Goal: Check status: Check status

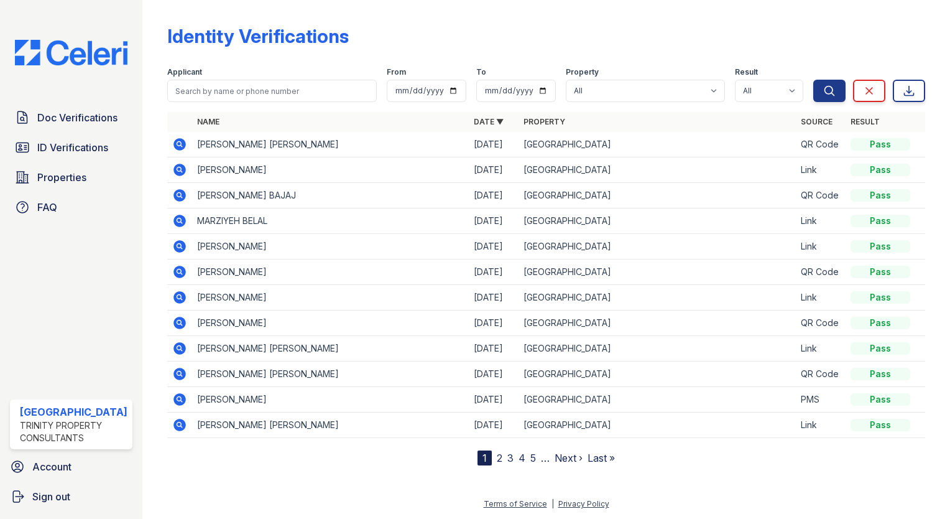
drag, startPoint x: 0, startPoint y: 0, endPoint x: 62, endPoint y: 131, distance: 144.4
click at [62, 131] on div "Doc Verifications ID Verifications Properties FAQ" at bounding box center [71, 162] width 132 height 114
click at [65, 145] on span "ID Verifications" at bounding box center [72, 147] width 71 height 15
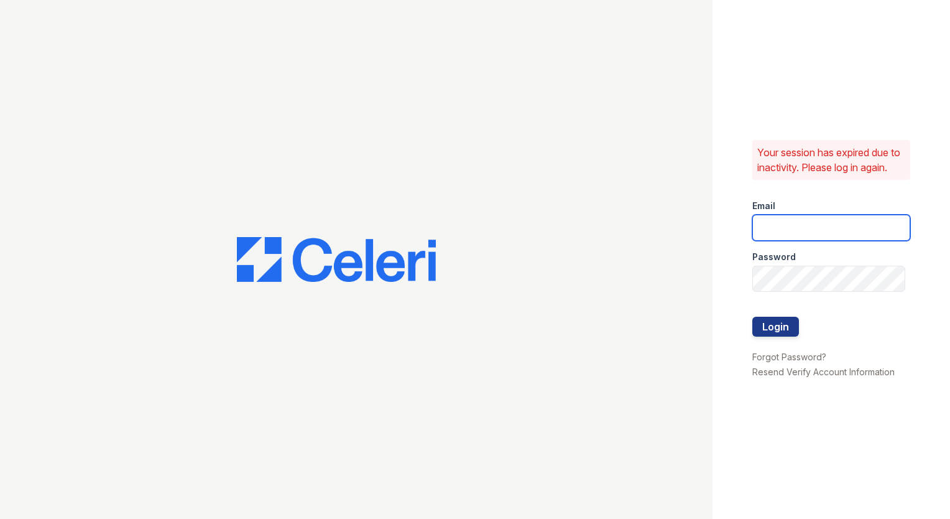
type input "[EMAIL_ADDRESS][DOMAIN_NAME]"
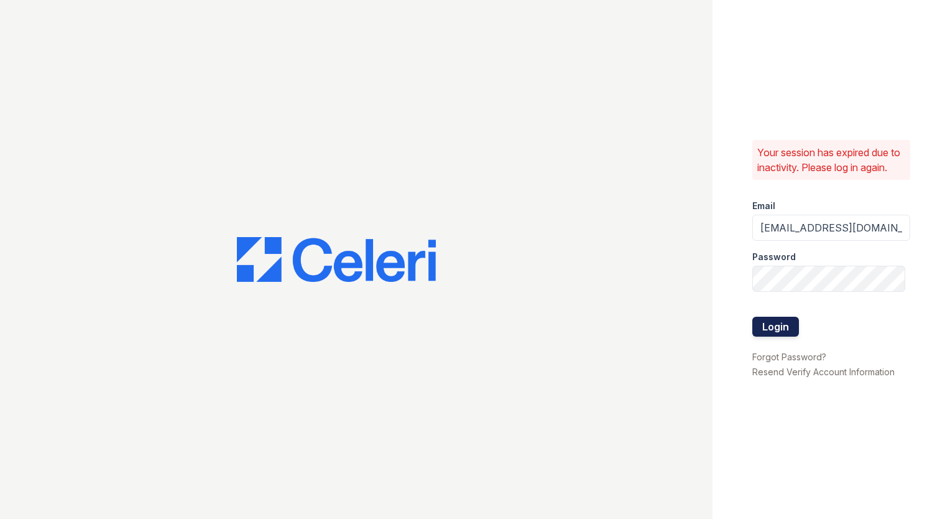
click at [767, 328] on button "Login" at bounding box center [776, 327] width 47 height 20
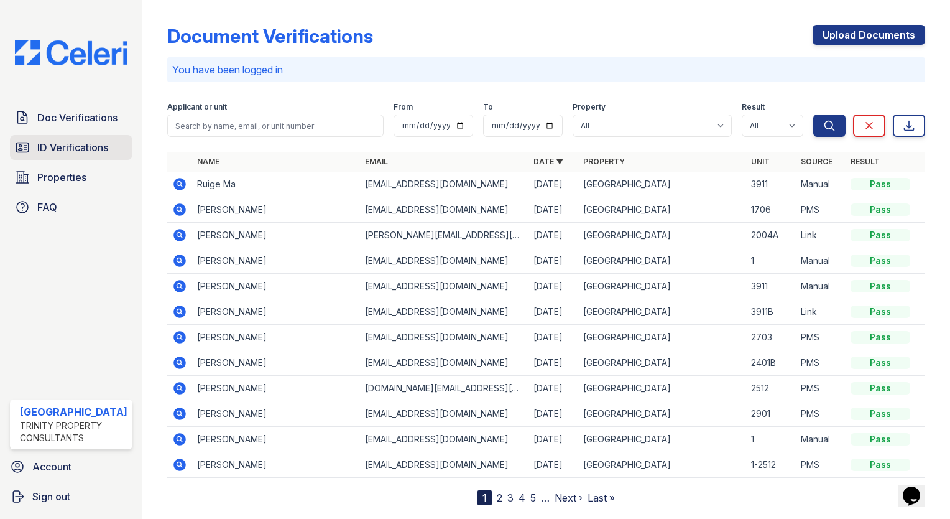
click at [44, 155] on link "ID Verifications" at bounding box center [71, 147] width 123 height 25
click at [238, 123] on input "search" at bounding box center [275, 125] width 216 height 22
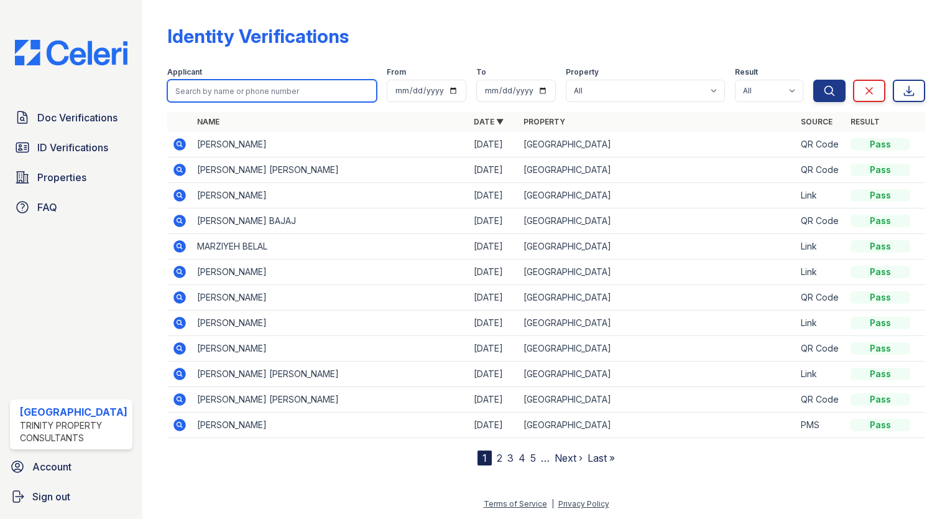
click at [243, 86] on input "search" at bounding box center [272, 91] width 210 height 22
type input "kethan"
click at [813, 80] on button "Search" at bounding box center [829, 91] width 32 height 22
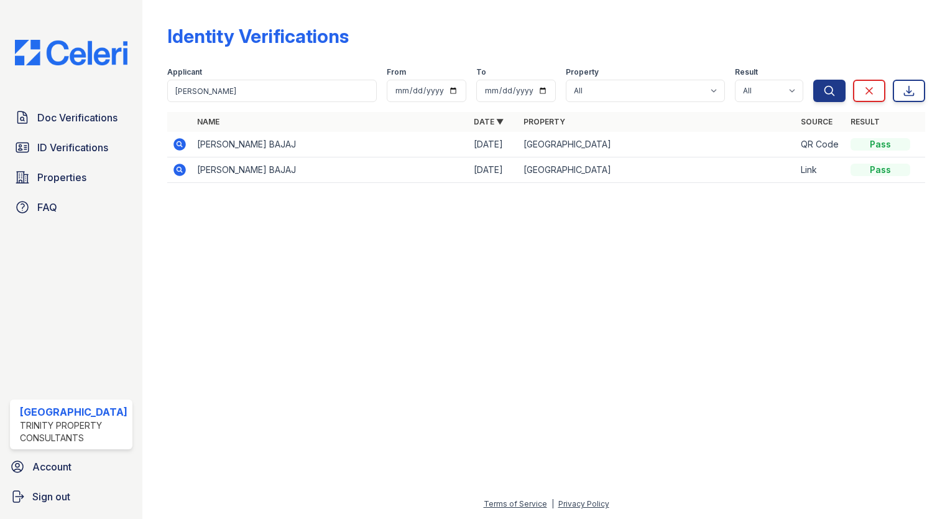
click at [174, 146] on icon at bounding box center [180, 144] width 12 height 12
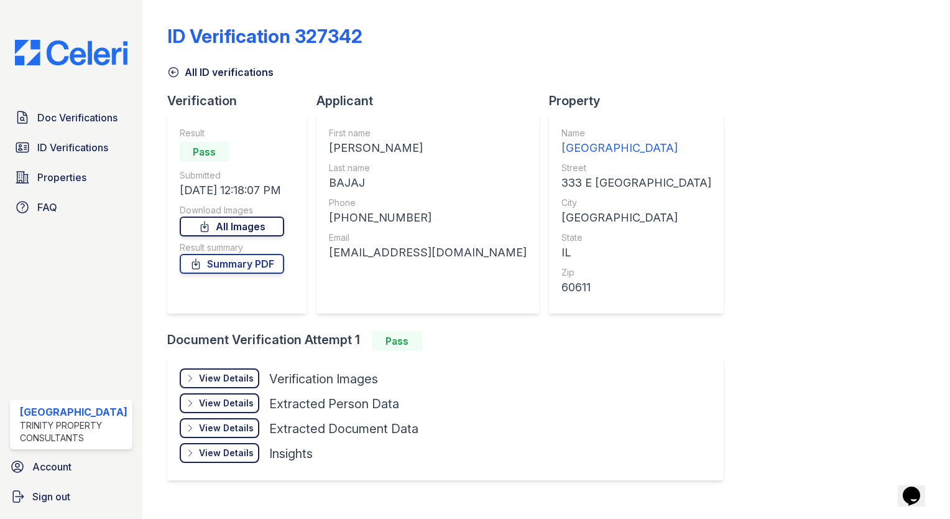
click at [226, 221] on link "All Images" at bounding box center [232, 226] width 104 height 20
click at [862, 86] on div "ID Verification 327342 All ID verifications Verification Result Pass Submitted …" at bounding box center [546, 251] width 758 height 493
click at [851, 101] on div "ID Verification 327342 All ID verifications Verification Result Pass Submitted …" at bounding box center [546, 251] width 758 height 493
click at [57, 142] on span "ID Verifications" at bounding box center [72, 147] width 71 height 15
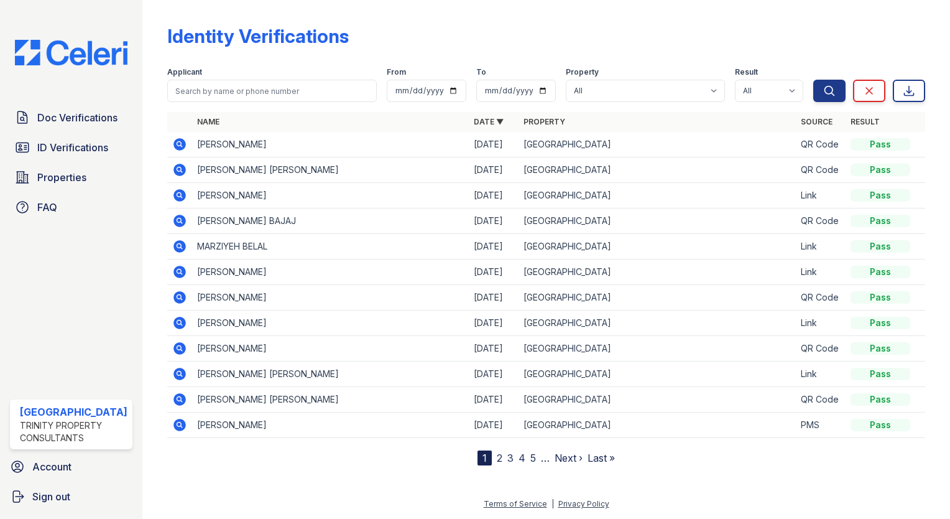
click at [177, 297] on icon at bounding box center [178, 296] width 3 height 3
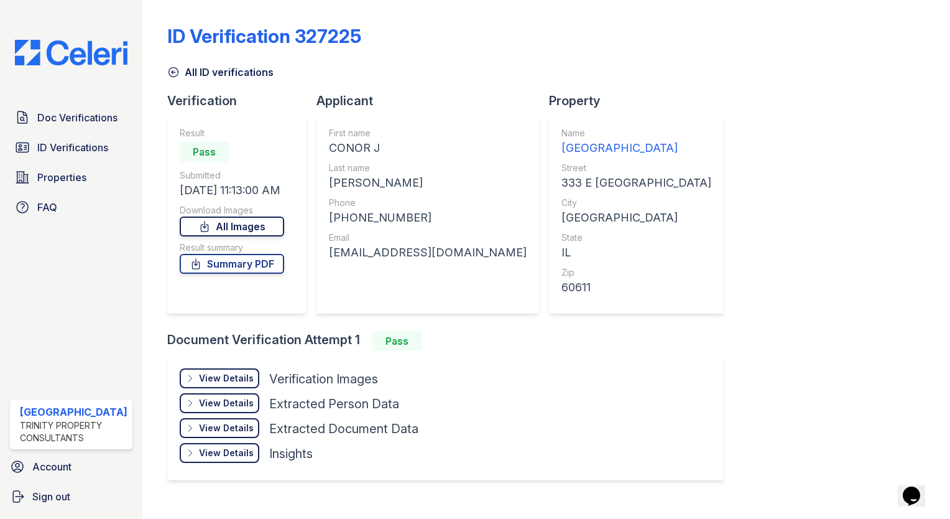
click at [211, 223] on link "All Images" at bounding box center [232, 226] width 104 height 20
click at [897, 76] on div "All ID verifications" at bounding box center [546, 68] width 758 height 22
click at [80, 149] on span "ID Verifications" at bounding box center [72, 147] width 71 height 15
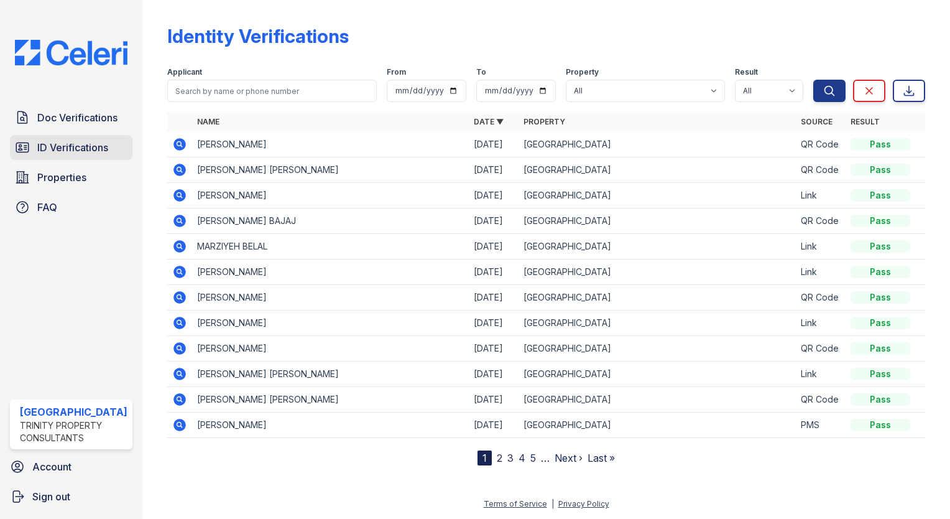
click at [66, 137] on link "ID Verifications" at bounding box center [71, 147] width 123 height 25
click at [82, 142] on span "ID Verifications" at bounding box center [72, 147] width 71 height 15
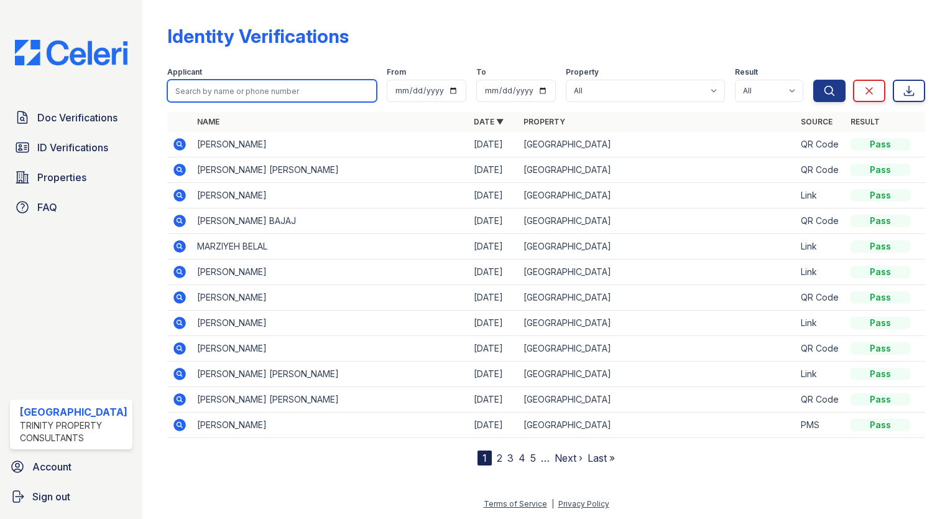
click at [183, 98] on input "search" at bounding box center [272, 91] width 210 height 22
type input "cassandra"
click at [813, 80] on button "Search" at bounding box center [829, 91] width 32 height 22
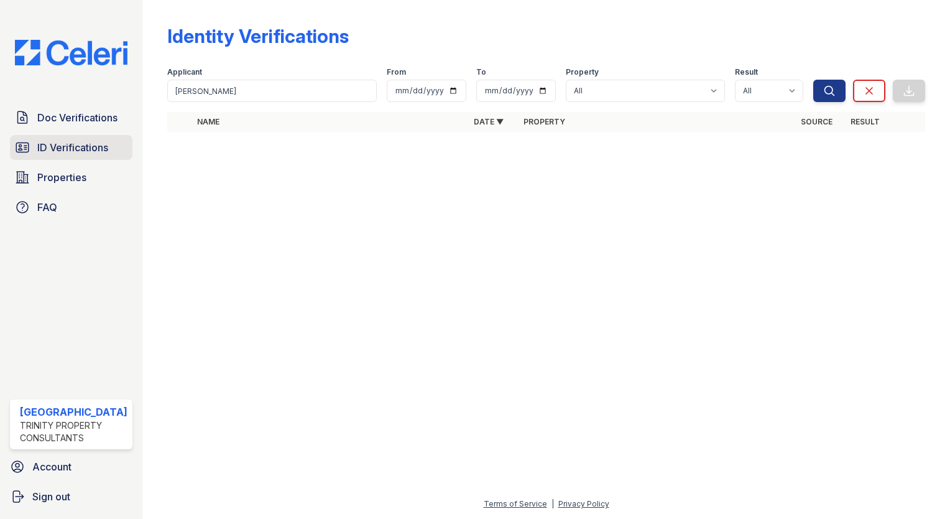
click at [107, 145] on span "ID Verifications" at bounding box center [72, 147] width 71 height 15
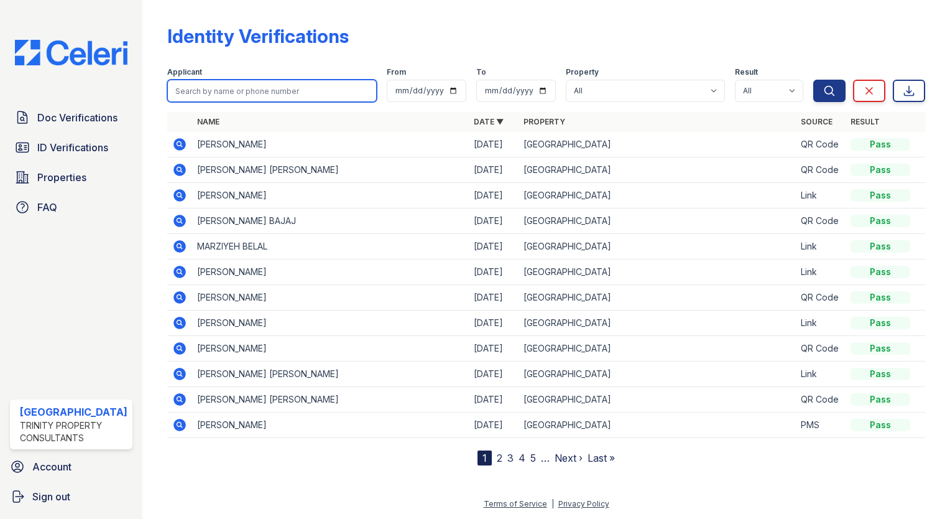
click at [219, 85] on input "search" at bounding box center [272, 91] width 210 height 22
type input "cass"
click at [813, 80] on button "Search" at bounding box center [829, 91] width 32 height 22
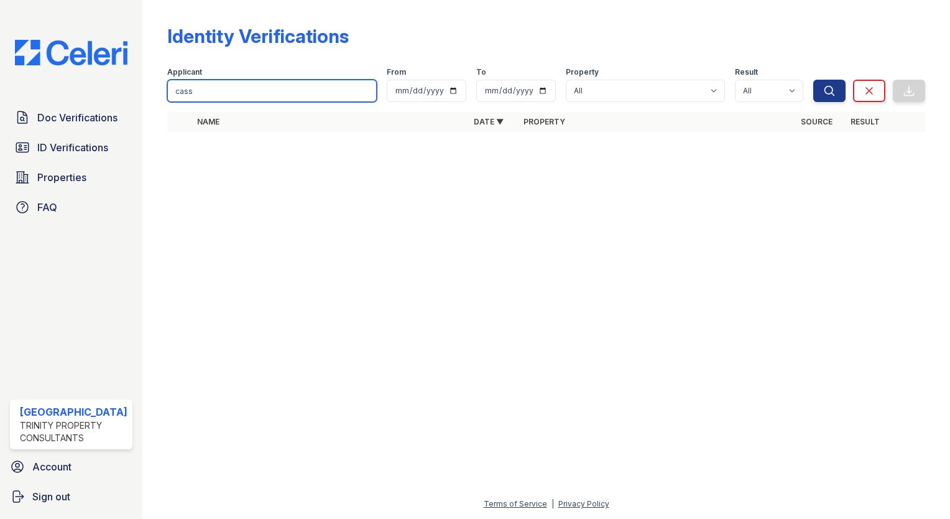
click at [219, 85] on input "cass" at bounding box center [272, 91] width 210 height 22
type input "c"
type input "cas"
click at [813, 80] on button "Search" at bounding box center [829, 91] width 32 height 22
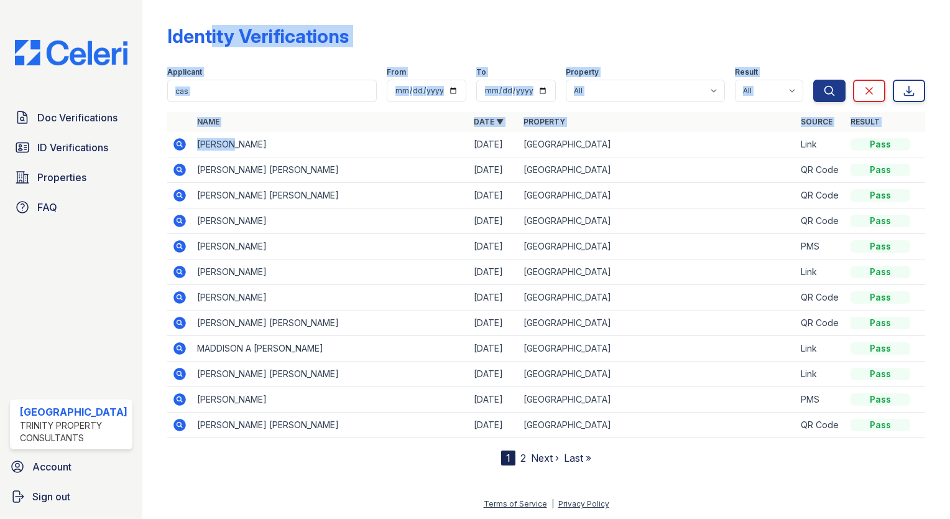
drag, startPoint x: 213, startPoint y: 93, endPoint x: 190, endPoint y: 25, distance: 71.2
click at [190, 25] on div "Identity Verifications Filter Applicant cas From To Property All Arrive Streete…" at bounding box center [546, 235] width 758 height 460
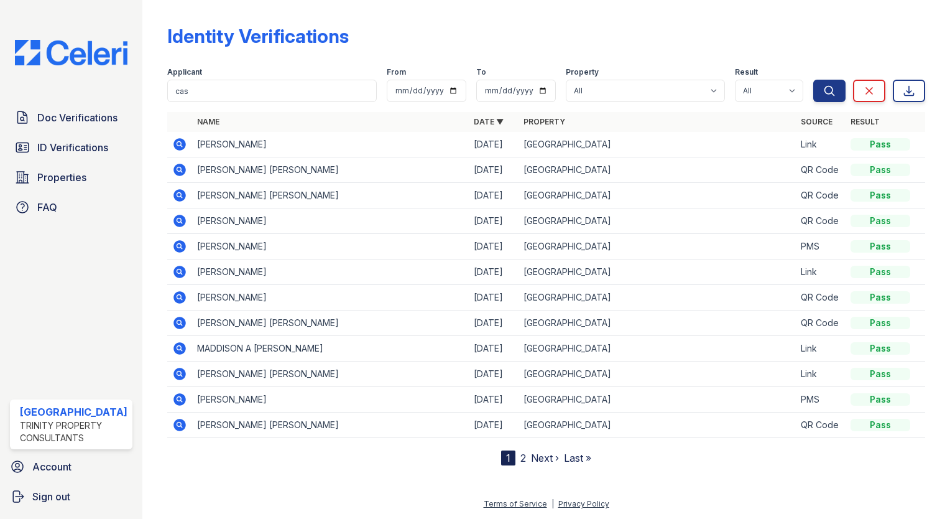
drag, startPoint x: 190, startPoint y: 25, endPoint x: 134, endPoint y: 39, distance: 57.5
click at [134, 39] on div "Doc Verifications ID Verifications Properties FAQ Arrive Streeterville Trinity …" at bounding box center [71, 259] width 142 height 519
click at [147, 9] on div "Identity Verifications Filter Applicant cas From To Property All Arrive Streete…" at bounding box center [546, 259] width 808 height 519
